Goal: Task Accomplishment & Management: Use online tool/utility

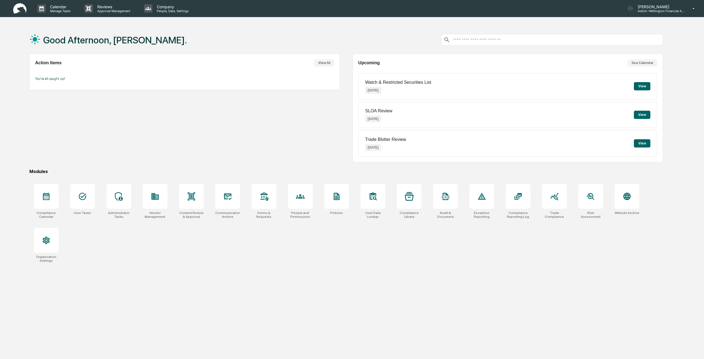
click at [57, 11] on p "Manage Tasks" at bounding box center [60, 11] width 28 height 4
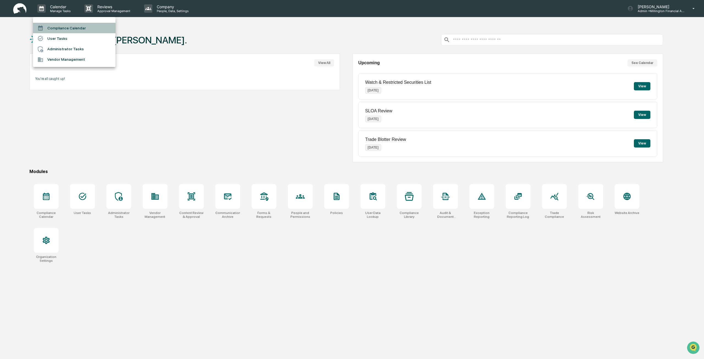
click at [51, 31] on li "Compliance Calendar" at bounding box center [74, 28] width 82 height 10
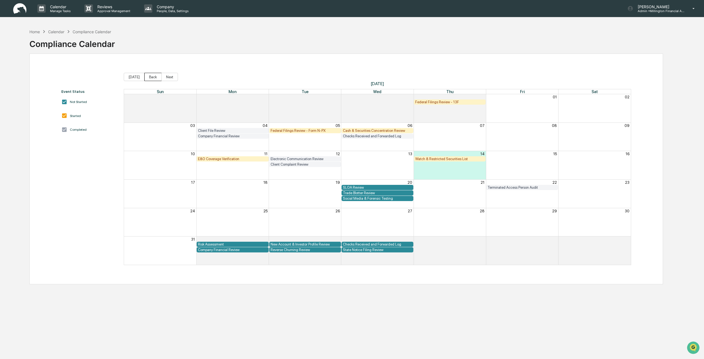
click at [149, 76] on button "Back" at bounding box center [152, 77] width 17 height 8
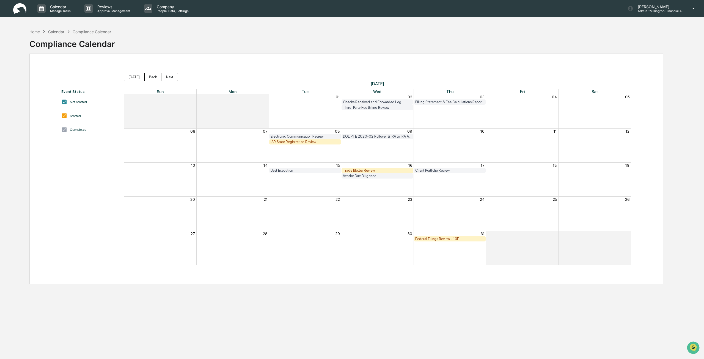
click at [148, 75] on button "Back" at bounding box center [152, 77] width 17 height 8
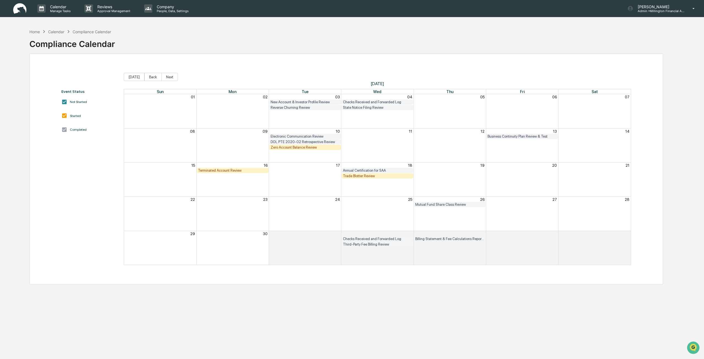
click at [218, 171] on div "Terminated Account Review" at bounding box center [232, 170] width 69 height 4
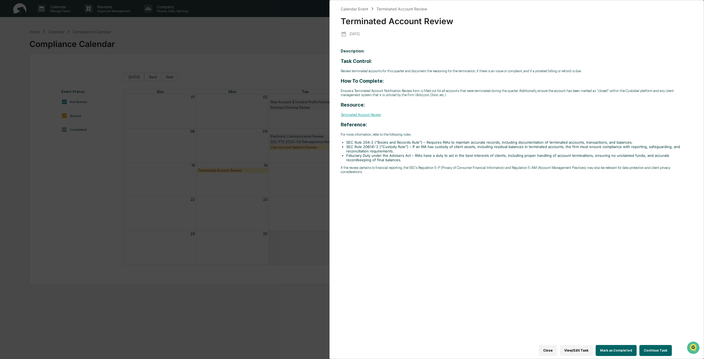
click at [455, 233] on div "Description: ​ Task Control: Review terminated accounts for this quarter and do…" at bounding box center [517, 198] width 352 height 306
click at [658, 351] on button "Continue Task" at bounding box center [655, 350] width 32 height 11
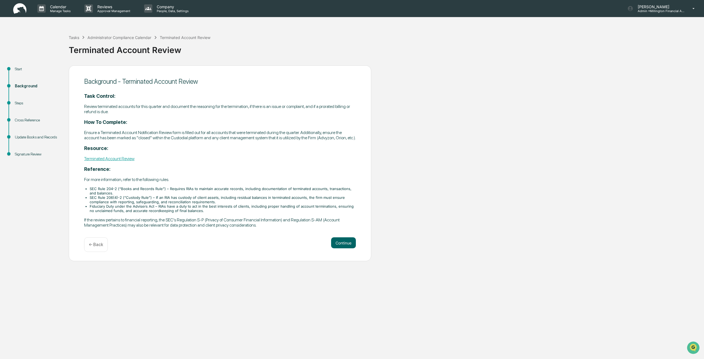
click at [531, 176] on div "Start Background Steps Cross Reference Update Books and Records Signature Revie…" at bounding box center [352, 163] width 698 height 196
